Goal: Find specific page/section: Find specific page/section

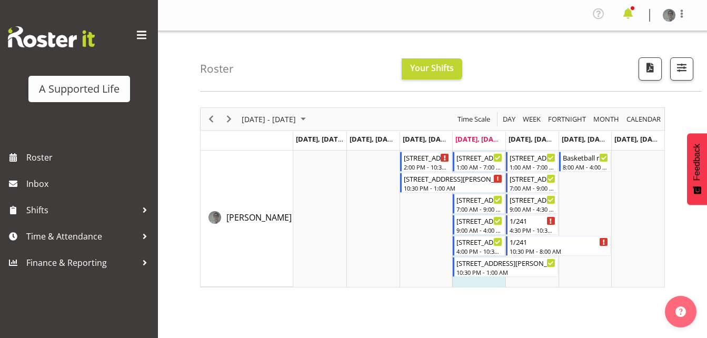
click at [625, 14] on span at bounding box center [628, 13] width 17 height 17
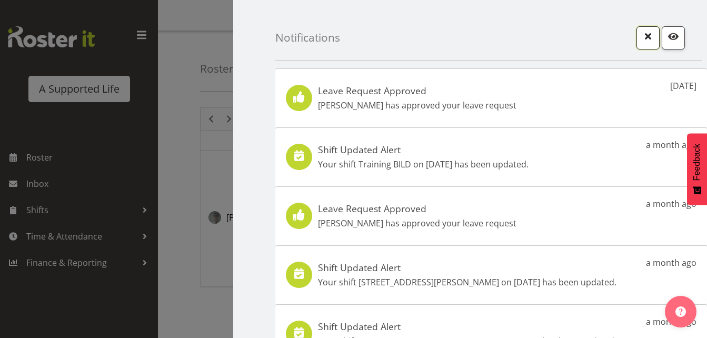
click at [642, 34] on span "button" at bounding box center [649, 36] width 14 height 14
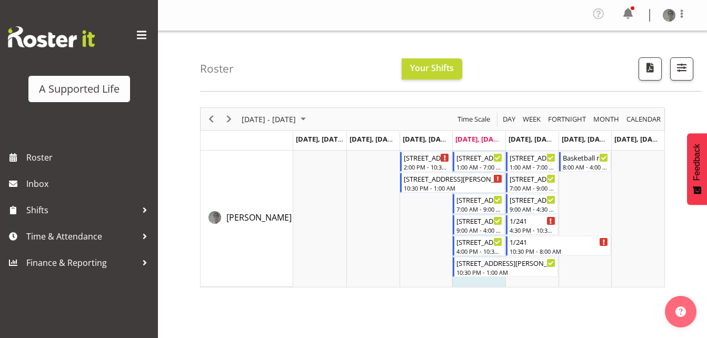
click at [637, 21] on div "Profile Log Out" at bounding box center [643, 15] width 106 height 20
click at [629, 14] on span at bounding box center [628, 13] width 17 height 17
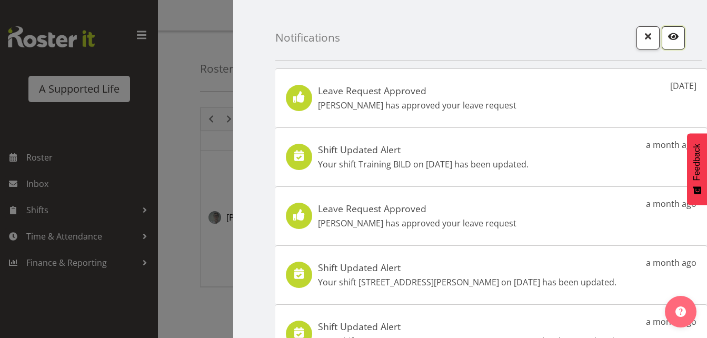
click at [667, 38] on span "button" at bounding box center [674, 36] width 14 height 14
click at [643, 37] on span "button" at bounding box center [649, 36] width 14 height 14
